Goal: Find specific page/section: Find specific page/section

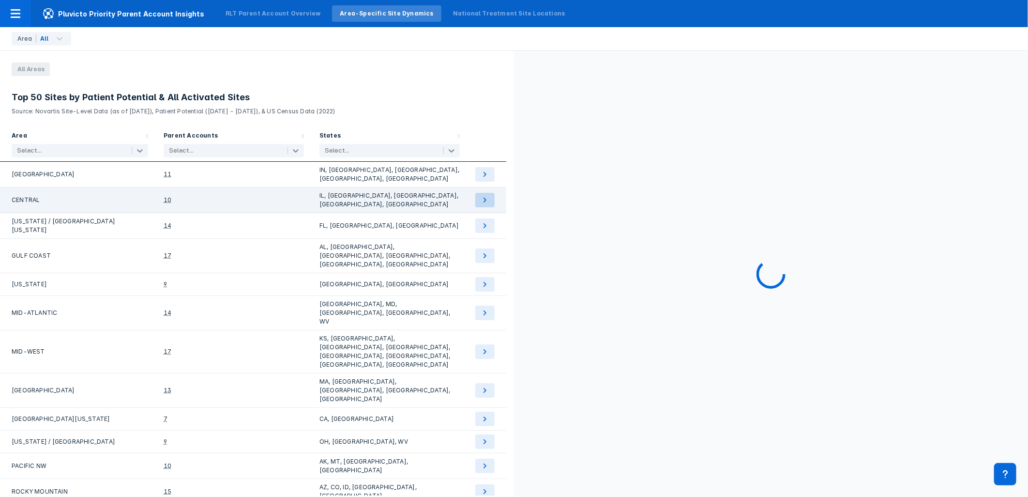
click at [485, 199] on icon at bounding box center [485, 200] width 12 height 12
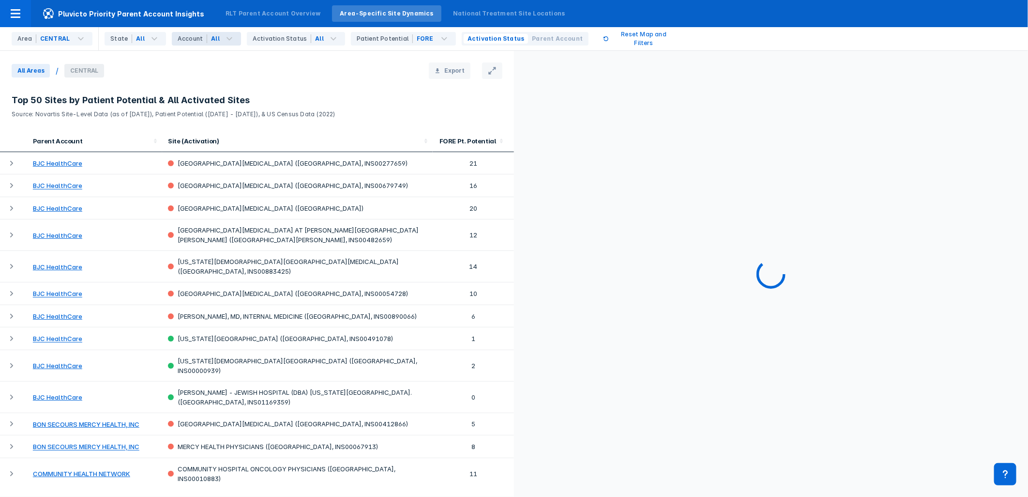
click at [225, 35] on icon at bounding box center [230, 39] width 12 height 12
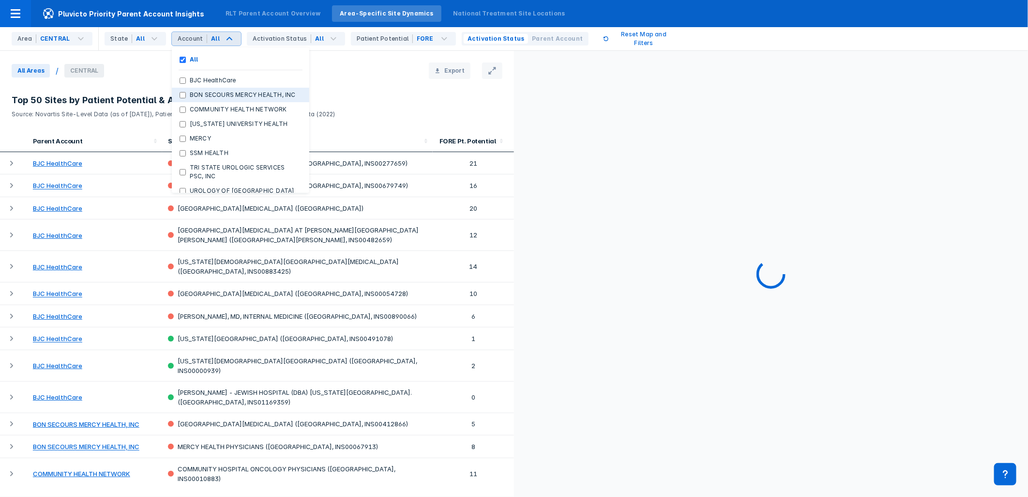
click at [180, 98] on INC "BON SECOURS MERCY HEALTH, INC" at bounding box center [183, 95] width 6 height 6
checkbox INC "true"
checkbox input "false"
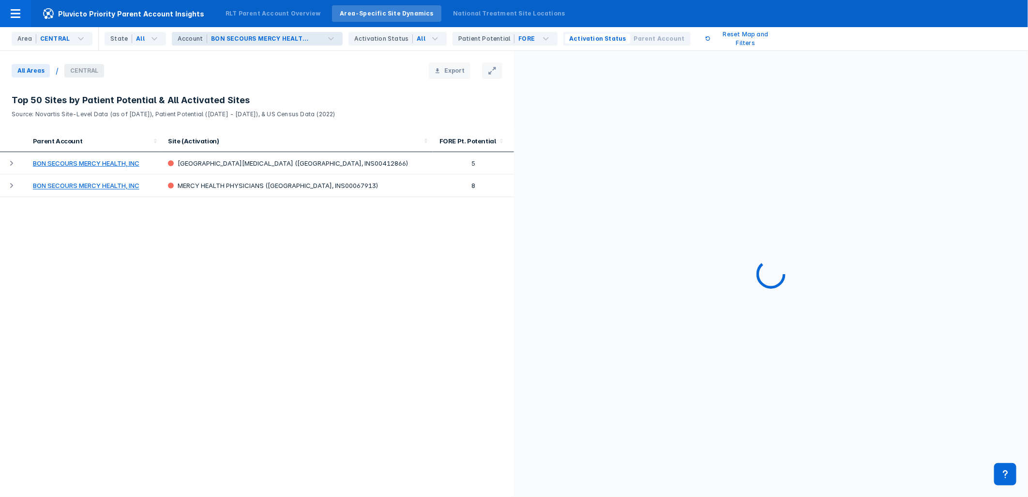
click at [249, 289] on div "Parent Account Site (Activation) FORE Pt. Potential BON SECOURS MERCY HEALTH, I…" at bounding box center [257, 306] width 514 height 352
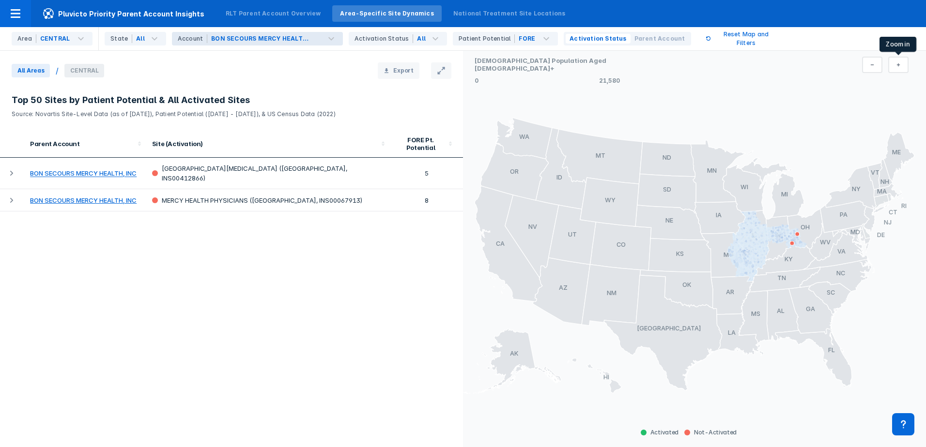
click at [904, 65] on button at bounding box center [898, 65] width 20 height 16
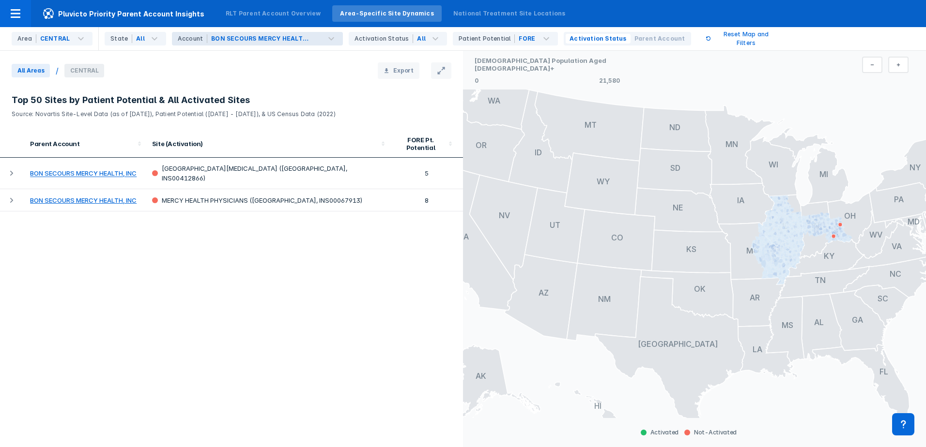
click at [904, 65] on button at bounding box center [898, 65] width 20 height 16
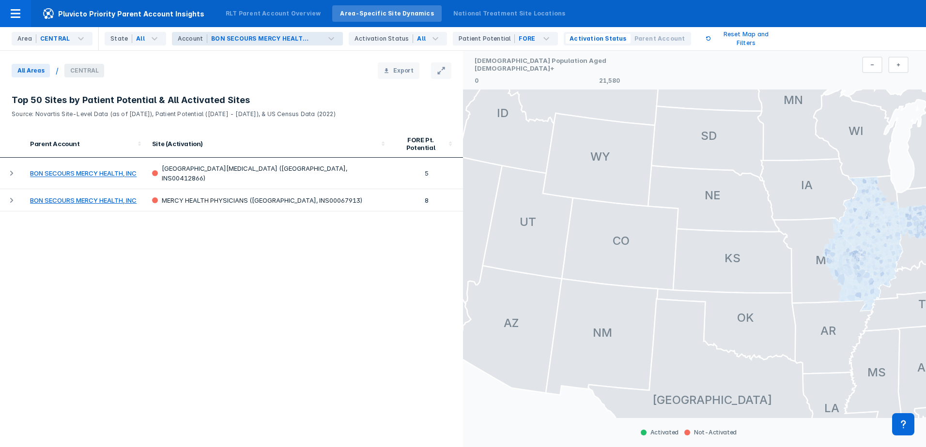
click at [904, 65] on button at bounding box center [898, 65] width 20 height 16
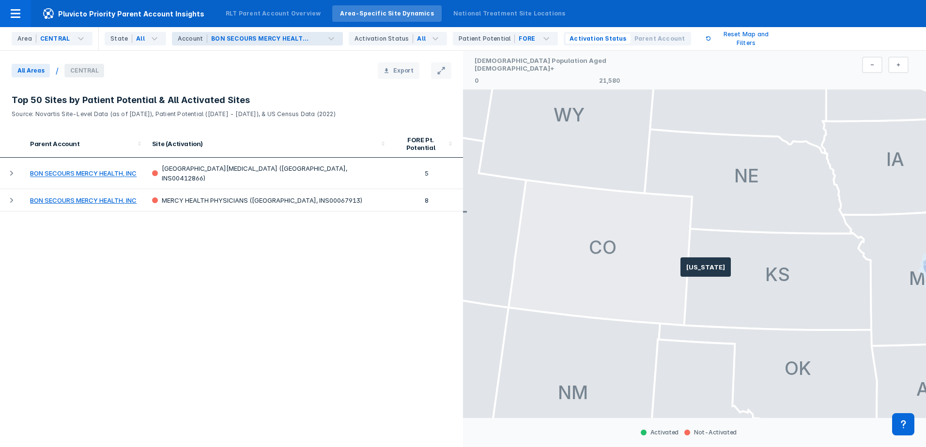
drag, startPoint x: 806, startPoint y: 276, endPoint x: 582, endPoint y: 273, distance: 224.7
click at [582, 273] on g at bounding box center [768, 281] width 1426 height 829
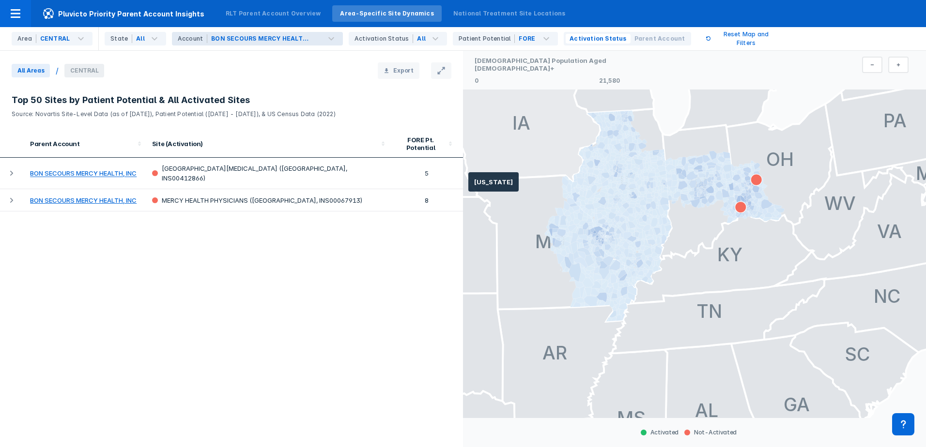
drag, startPoint x: 828, startPoint y: 200, endPoint x: 531, endPoint y: 171, distance: 298.7
click at [531, 171] on g at bounding box center [394, 245] width 1426 height 829
